Goal: Information Seeking & Learning: Learn about a topic

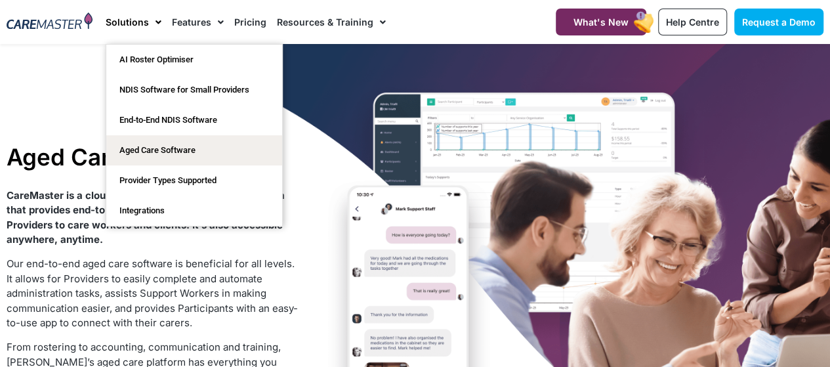
click at [273, 300] on p "Our end-to-end aged care software is beneficial for all levels. It allows for P…" at bounding box center [154, 294] width 294 height 74
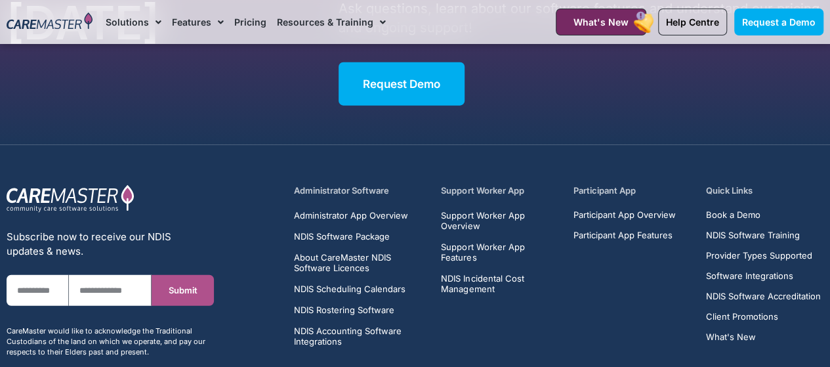
scroll to position [4151, 0]
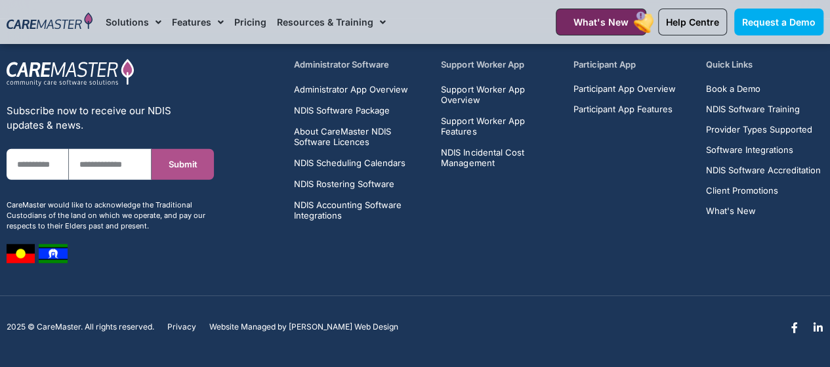
drag, startPoint x: 828, startPoint y: 339, endPoint x: 839, endPoint y: 339, distance: 11.2
